Goal: Information Seeking & Learning: Find specific fact

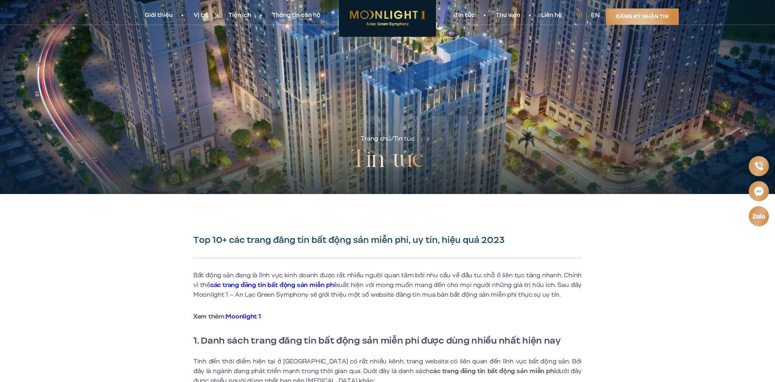
click at [636, 15] on link "Đăng ký nhận tin" at bounding box center [642, 16] width 73 height 16
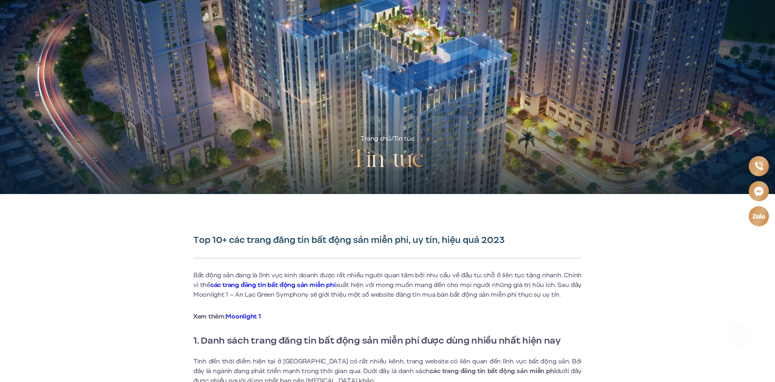
scroll to position [4361, 0]
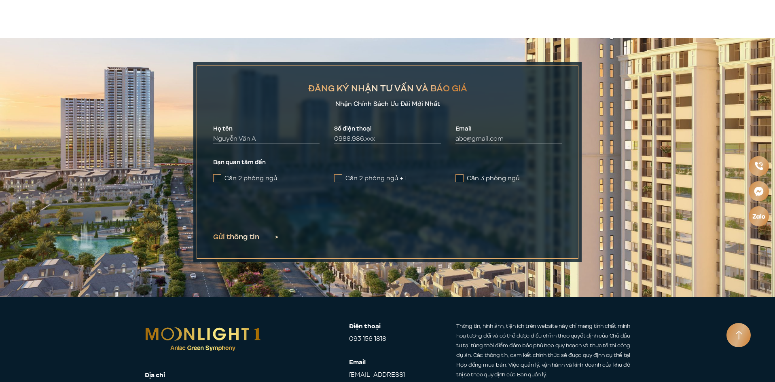
click at [465, 174] on label "Căn 3 phòng ngủ" at bounding box center [509, 179] width 106 height 10
click at [0, 0] on input "Căn 3 phòng ngủ" at bounding box center [0, 0] width 0 height 0
click at [742, 147] on img at bounding box center [387, 167] width 775 height 259
click at [741, 326] on div at bounding box center [739, 335] width 24 height 24
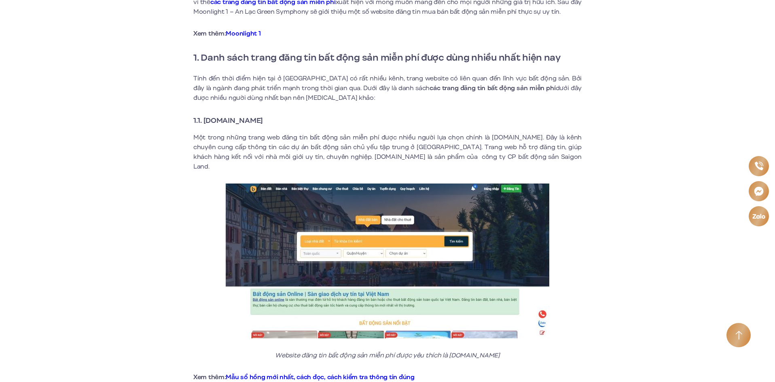
scroll to position [0, 0]
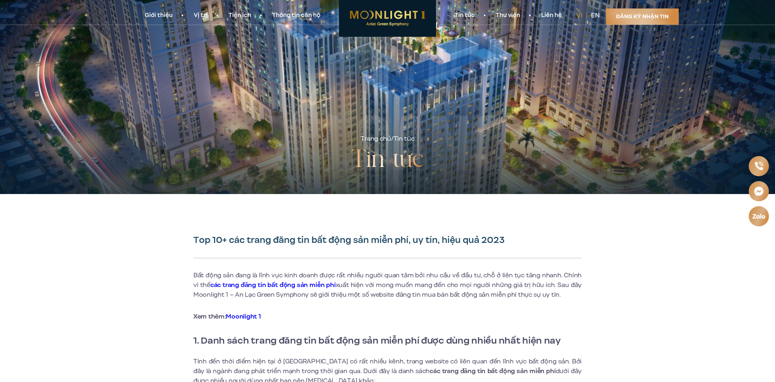
click at [406, 16] on img at bounding box center [387, 18] width 97 height 37
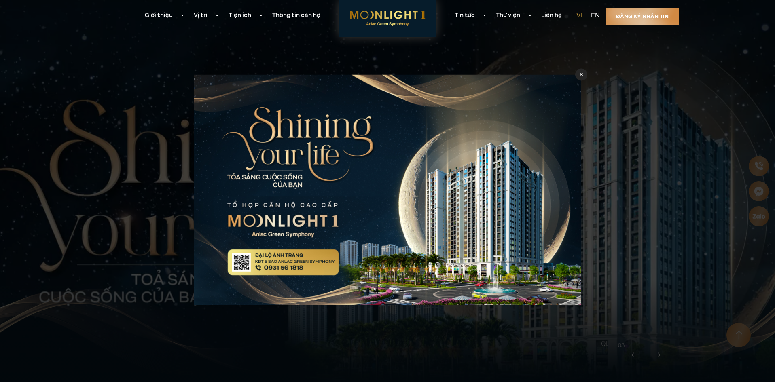
click at [580, 74] on icon at bounding box center [582, 75] width 4 height 6
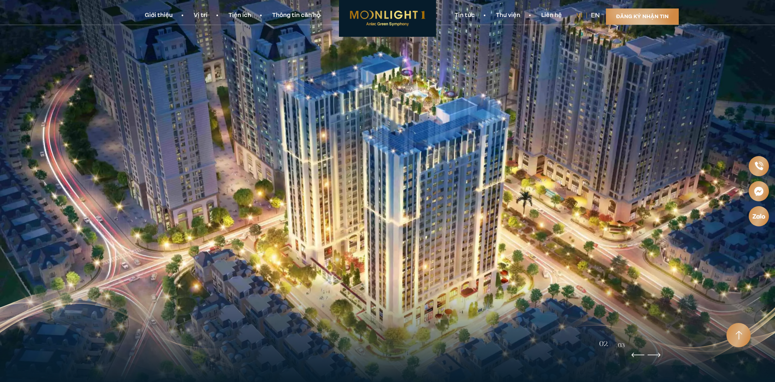
click at [516, 15] on link "Thư viện" at bounding box center [507, 15] width 45 height 8
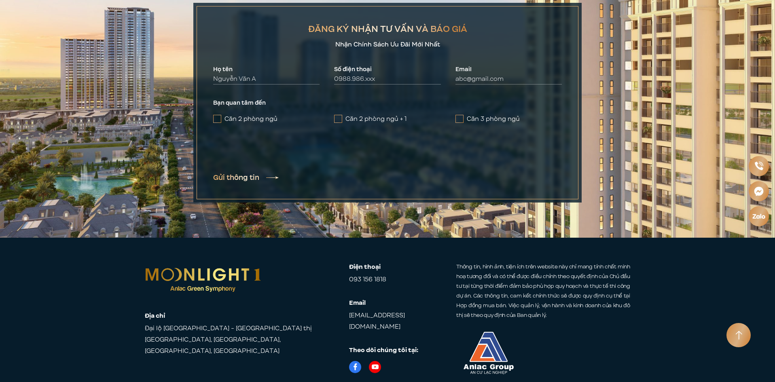
scroll to position [3904, 0]
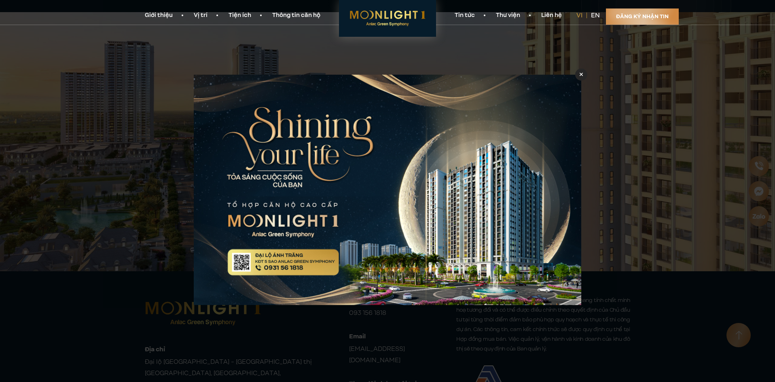
scroll to position [3904, 0]
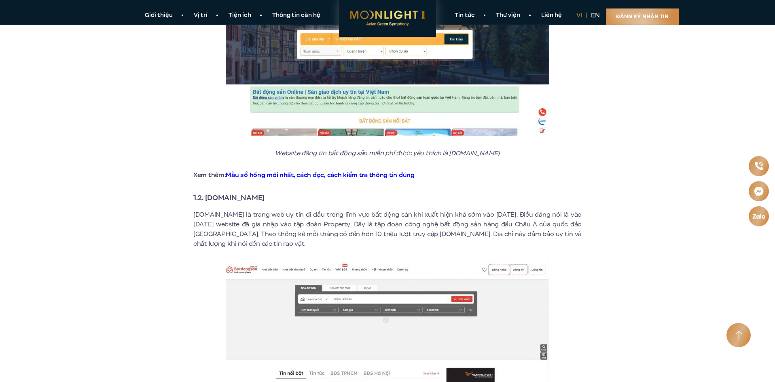
scroll to position [283, 0]
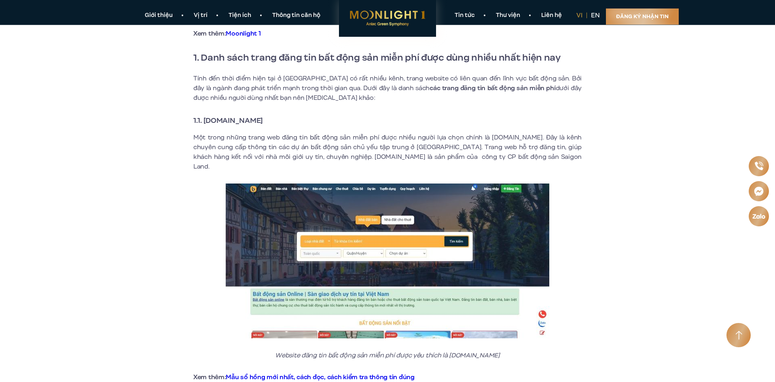
drag, startPoint x: 278, startPoint y: 119, endPoint x: 206, endPoint y: 121, distance: 72.4
click at [206, 121] on strong "1.1. Batdongsanonline.vn" at bounding box center [228, 120] width 70 height 11
drag, startPoint x: 204, startPoint y: 121, endPoint x: 280, endPoint y: 123, distance: 75.7
click at [280, 123] on h3 "1.1. Batdongsanonline.vn" at bounding box center [387, 120] width 388 height 11
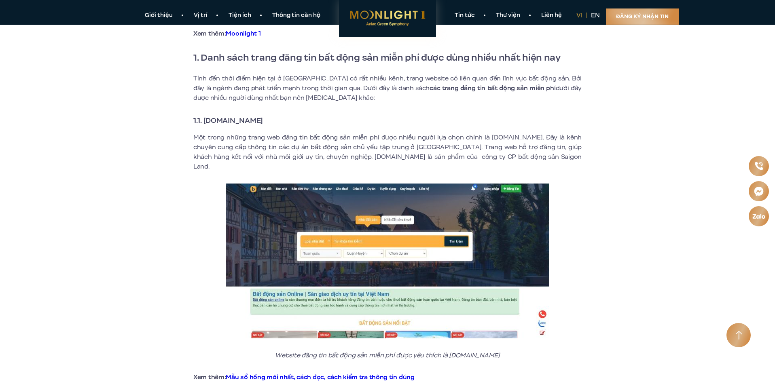
copy strong "Batdongsanonline.vn"
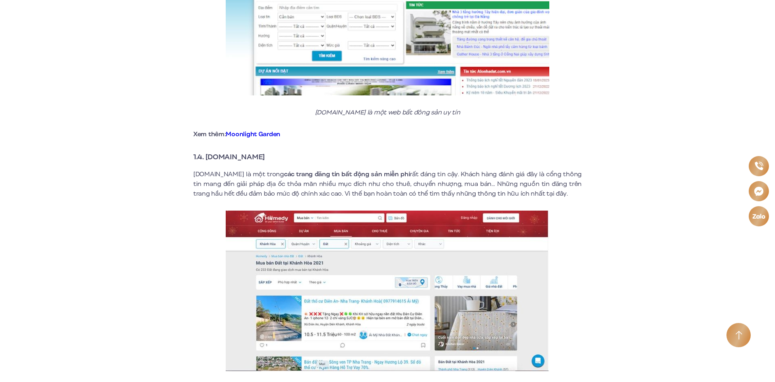
scroll to position [1173, 0]
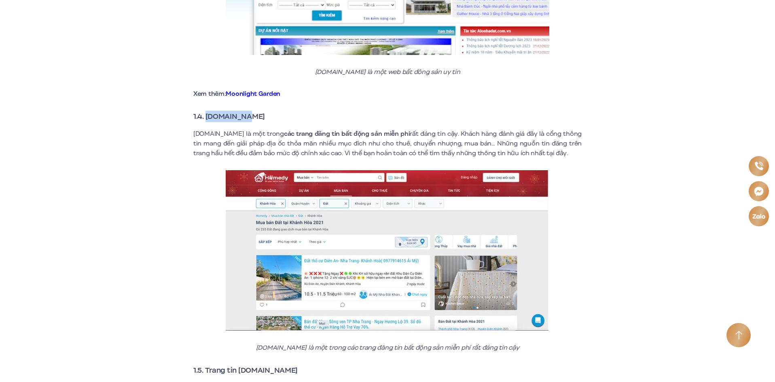
drag, startPoint x: 260, startPoint y: 108, endPoint x: 207, endPoint y: 105, distance: 53.1
click at [207, 111] on h3 "1.4. Homedy.com" at bounding box center [387, 116] width 388 height 11
copy strong "Homedy.com"
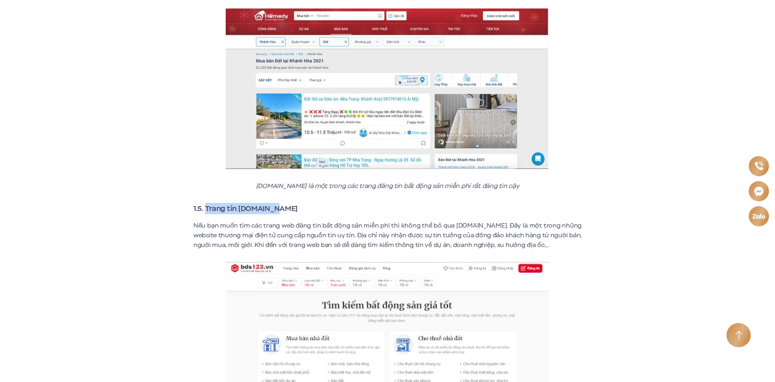
drag, startPoint x: 290, startPoint y: 195, endPoint x: 207, endPoint y: 197, distance: 83.3
click at [207, 203] on h3 "1.5. Trang tin bds123.vn" at bounding box center [387, 208] width 388 height 11
copy strong "Trang tin bds123.vn"
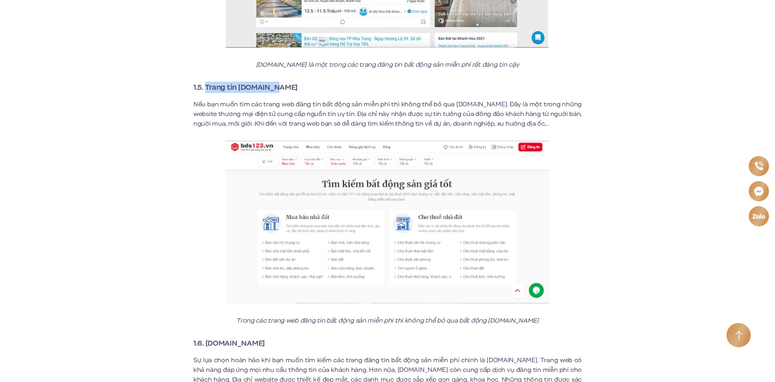
scroll to position [1497, 0]
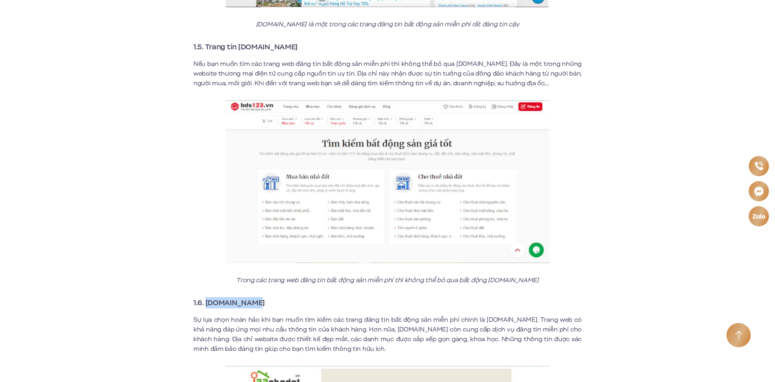
drag, startPoint x: 263, startPoint y: 288, endPoint x: 205, endPoint y: 292, distance: 58.4
click at [205, 297] on h3 "1.6. 123nhadat.vn" at bounding box center [387, 302] width 388 height 11
copy strong "123nhadat.vn"
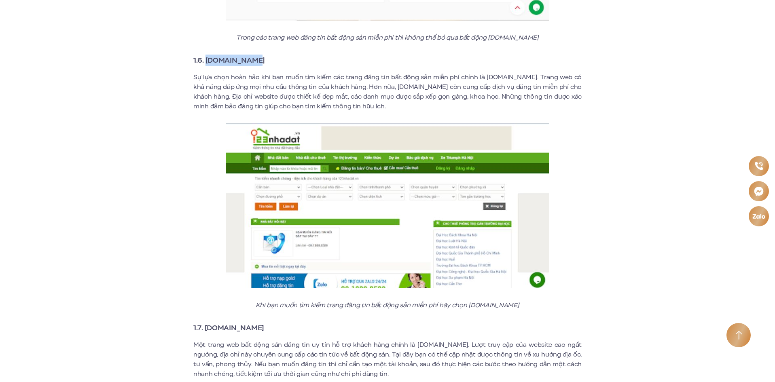
scroll to position [2023, 0]
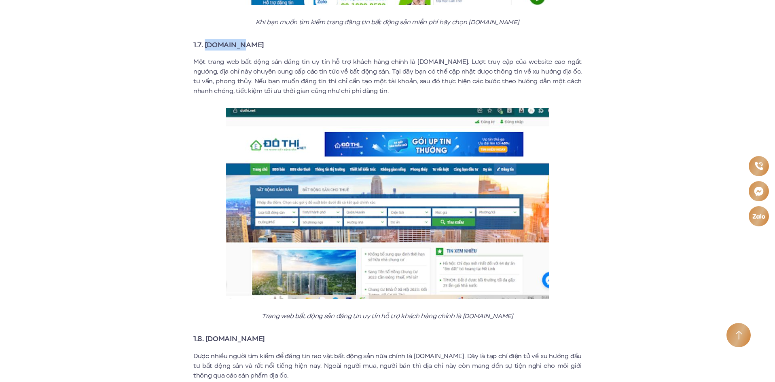
copy strong "Dothi.net"
drag, startPoint x: 246, startPoint y: 35, endPoint x: 204, endPoint y: 38, distance: 41.8
click at [204, 39] on h3 "1.7. Dothi.net" at bounding box center [387, 44] width 388 height 11
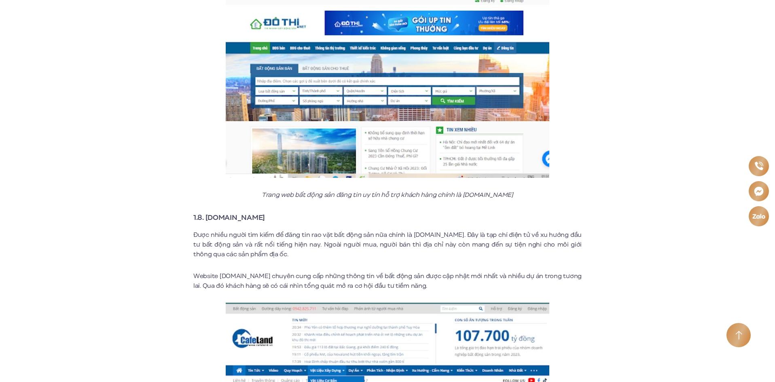
scroll to position [2185, 0]
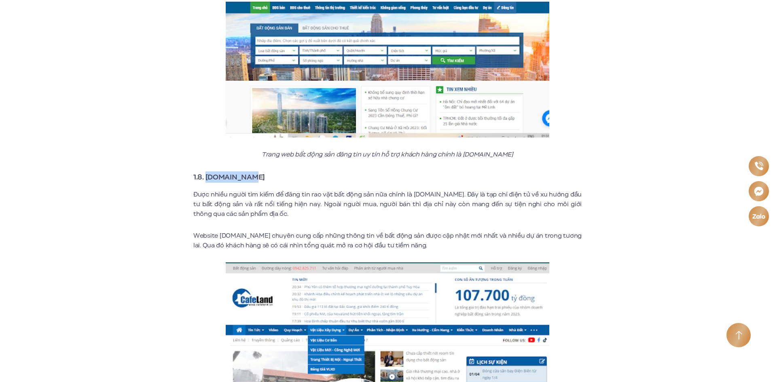
drag, startPoint x: 256, startPoint y: 169, endPoint x: 206, endPoint y: 169, distance: 50.2
click at [206, 172] on h3 "1.8. Cafeland.vn" at bounding box center [387, 177] width 388 height 11
copy strong "Cafeland.vn"
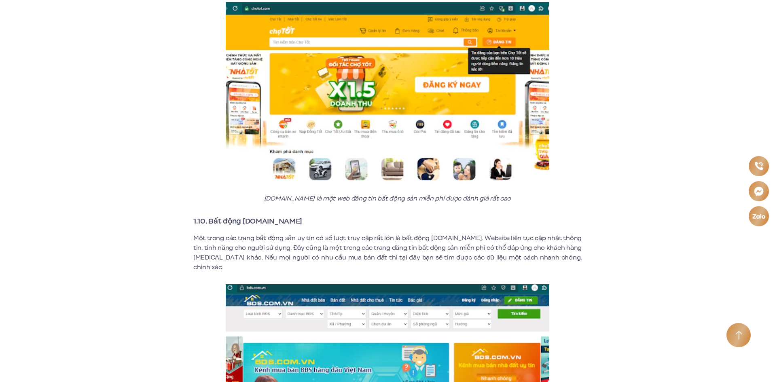
scroll to position [2832, 0]
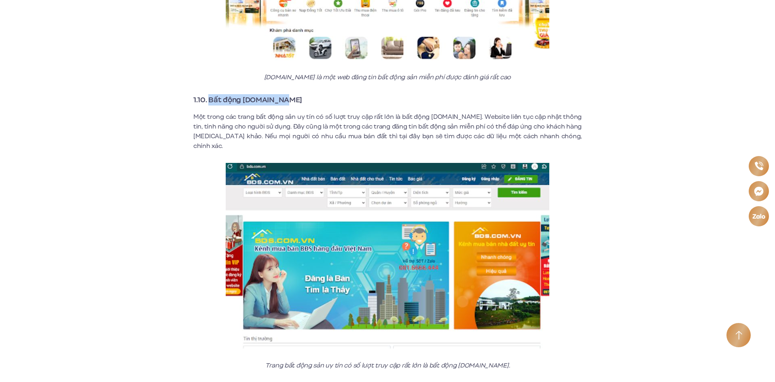
drag, startPoint x: 291, startPoint y: 89, endPoint x: 210, endPoint y: 88, distance: 80.5
click at [210, 94] on h3 "1.10. Bất động sản.com.vn" at bounding box center [387, 99] width 388 height 11
copy strong "Bất động sản.com.vn"
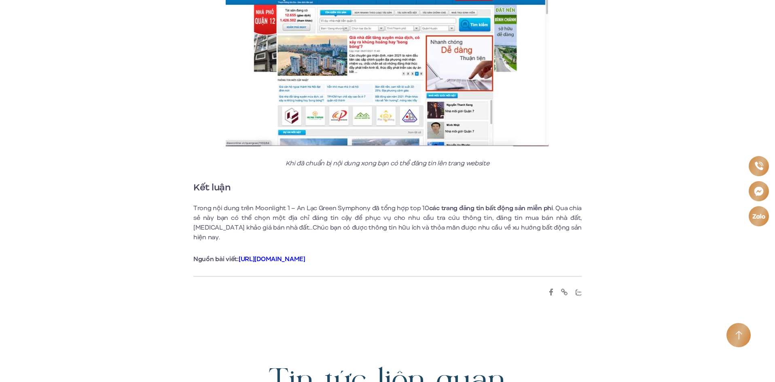
scroll to position [3803, 0]
